Goal: Task Accomplishment & Management: Manage account settings

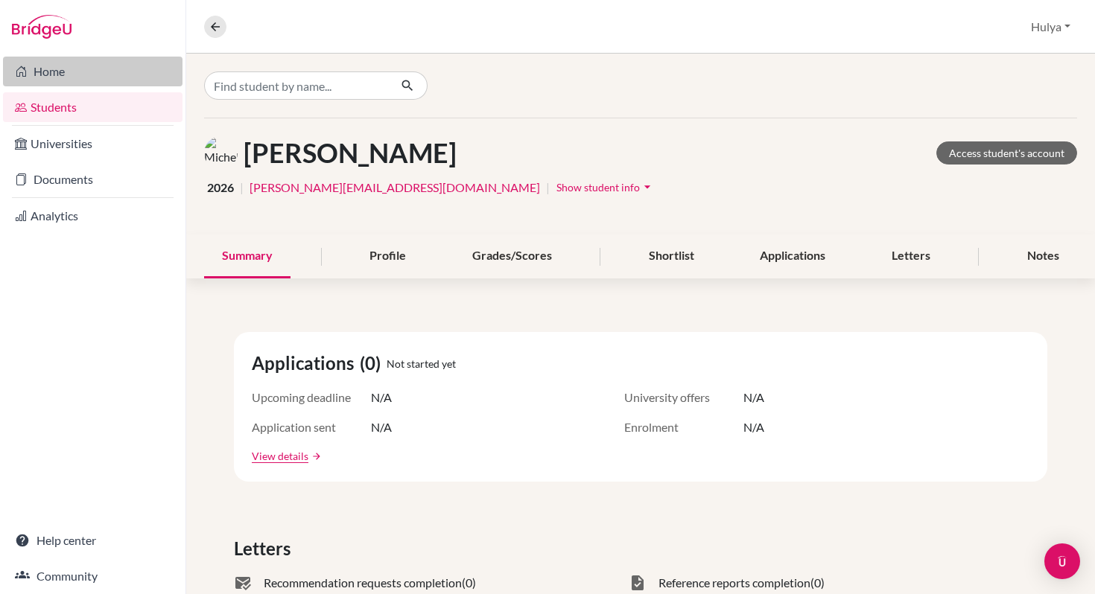
click at [80, 83] on link "Home" at bounding box center [92, 72] width 179 height 30
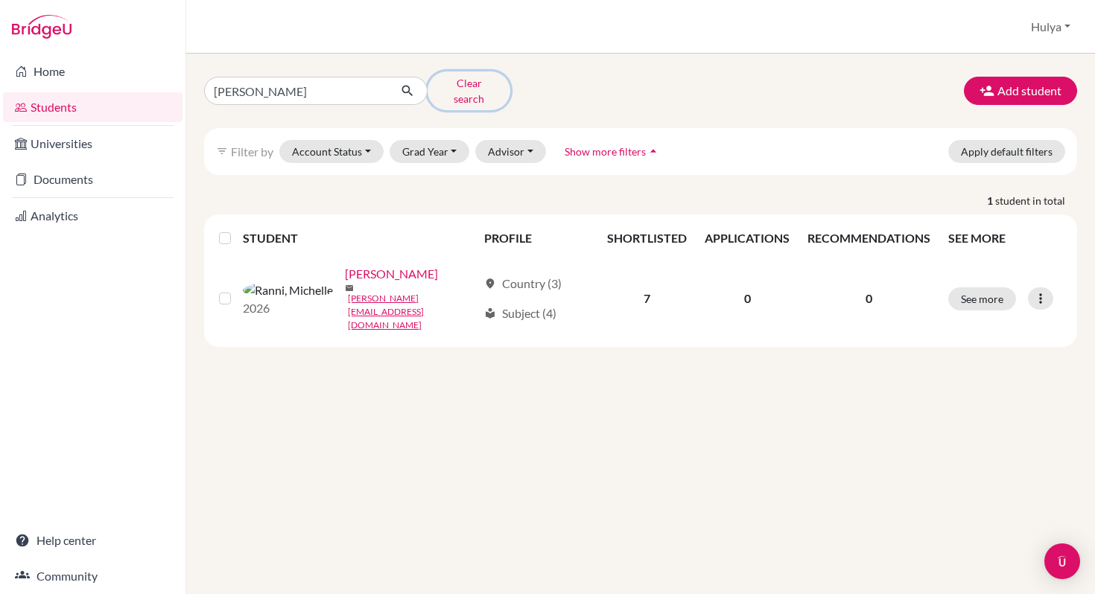
click at [457, 92] on button "Clear search" at bounding box center [468, 90] width 83 height 39
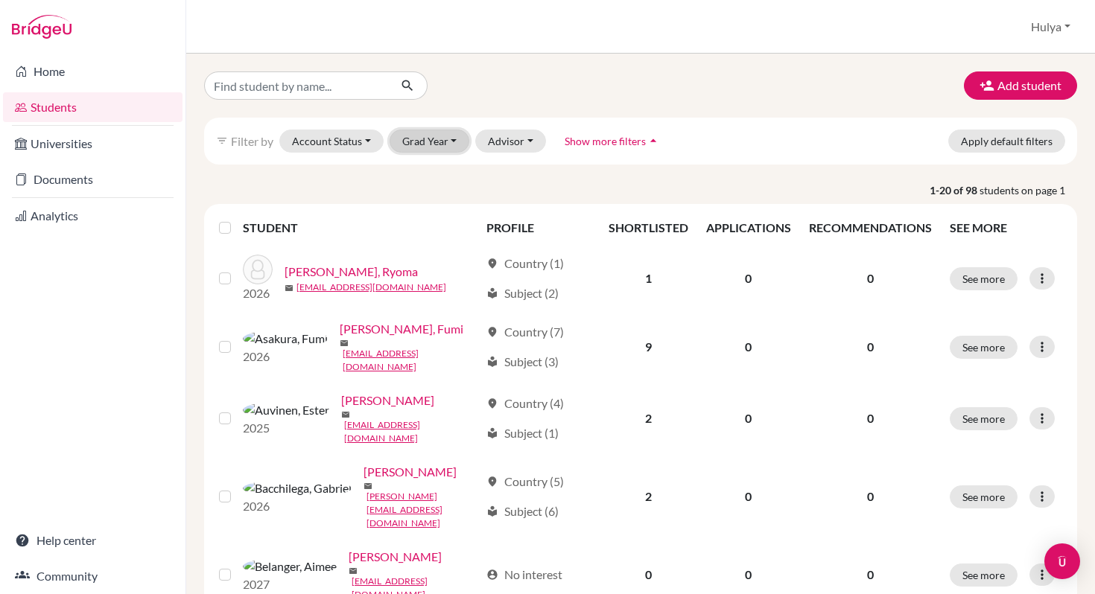
click at [436, 136] on button "Grad Year" at bounding box center [429, 141] width 80 height 23
click at [433, 203] on span "2027" at bounding box center [421, 197] width 27 height 18
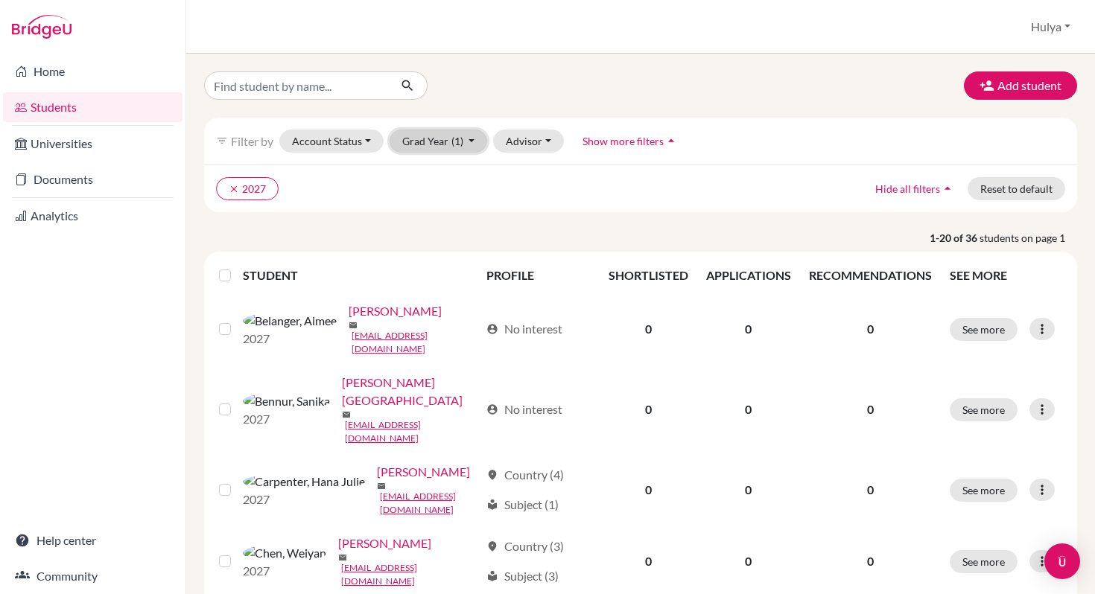
click at [442, 139] on button "Grad Year (1)" at bounding box center [438, 141] width 98 height 23
click at [445, 197] on icon "done" at bounding box center [452, 196] width 15 height 15
